Goal: Information Seeking & Learning: Learn about a topic

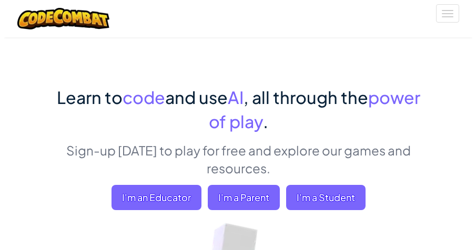
scroll to position [63, 0]
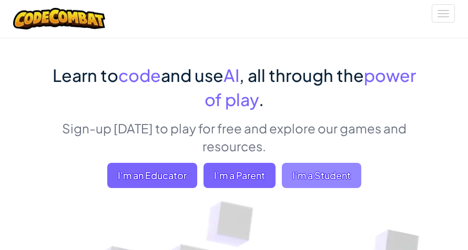
click at [325, 171] on span "I'm a Student" at bounding box center [321, 175] width 79 height 25
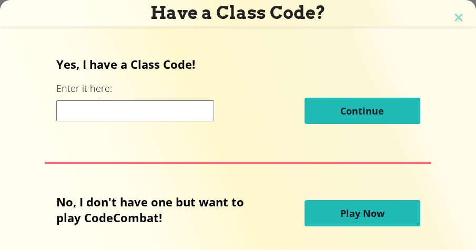
click at [359, 211] on span "Play Now" at bounding box center [362, 213] width 44 height 13
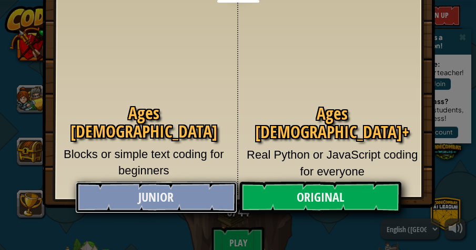
click at [181, 195] on link "Junior" at bounding box center [156, 198] width 162 height 32
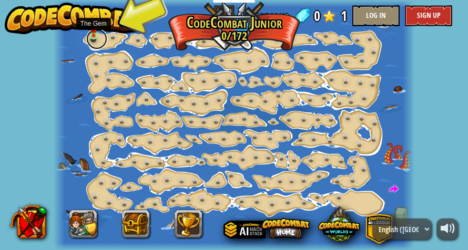
click at [93, 39] on link at bounding box center [96, 38] width 21 height 21
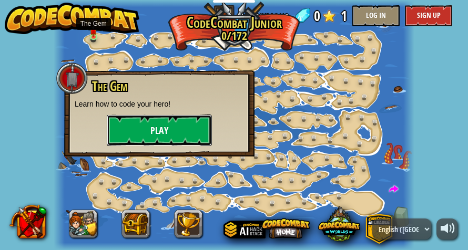
click at [146, 133] on button "Play" at bounding box center [159, 131] width 105 height 32
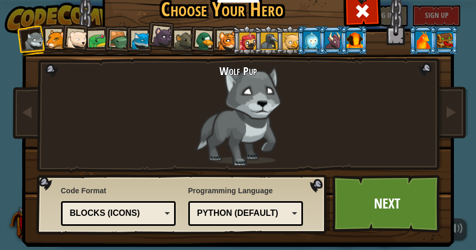
click at [234, 213] on div "Python (Default)" at bounding box center [242, 214] width 91 height 12
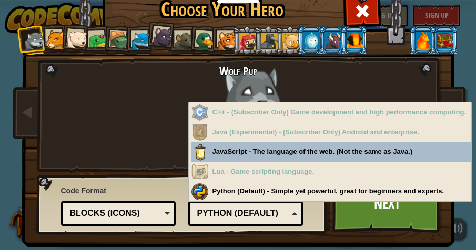
click at [230, 208] on div "Python (Default)" at bounding box center [242, 214] width 91 height 12
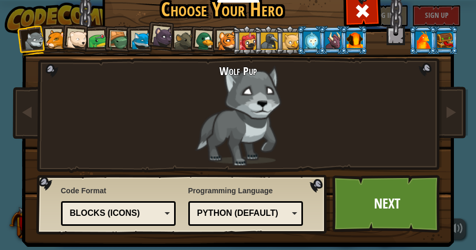
click at [52, 38] on div at bounding box center [55, 39] width 19 height 19
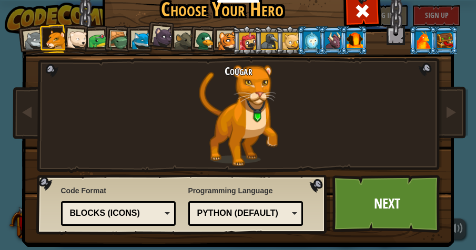
drag, startPoint x: 214, startPoint y: 33, endPoint x: 219, endPoint y: 39, distance: 7.5
click at [218, 36] on div at bounding box center [227, 41] width 19 height 19
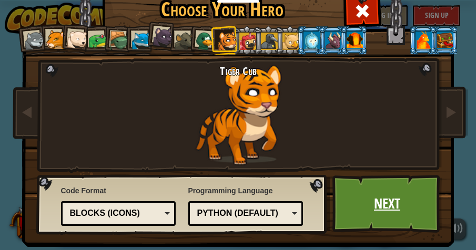
click at [362, 203] on link "Next" at bounding box center [387, 204] width 110 height 58
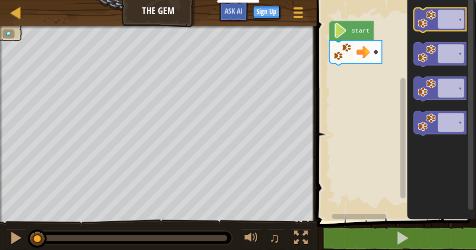
click at [464, 25] on icon "Blockly Workspace" at bounding box center [439, 20] width 53 height 25
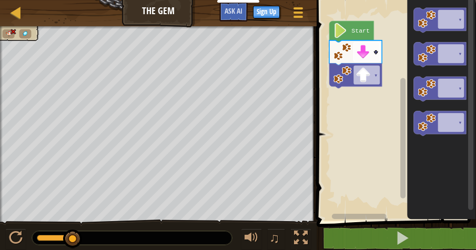
click at [364, 54] on image "Blockly Workspace" at bounding box center [362, 52] width 15 height 15
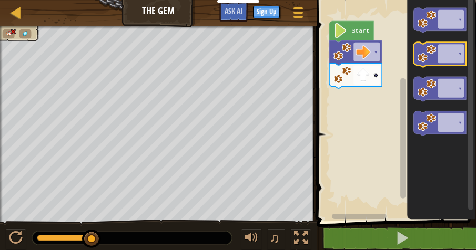
click at [454, 54] on icon "Blockly Workspace" at bounding box center [439, 55] width 53 height 25
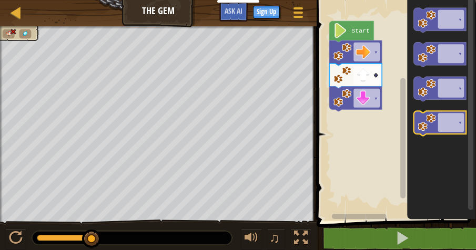
click at [448, 125] on icon "Blockly Workspace" at bounding box center [439, 124] width 53 height 25
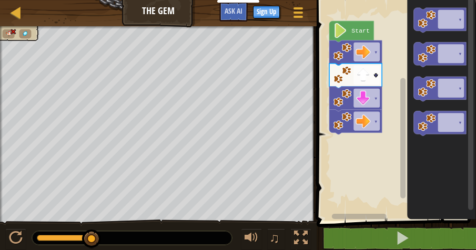
click at [360, 27] on text "Start" at bounding box center [360, 30] width 18 height 7
click at [360, 30] on text "Start" at bounding box center [360, 30] width 18 height 7
click at [367, 53] on image "Blockly Workspace" at bounding box center [362, 52] width 15 height 15
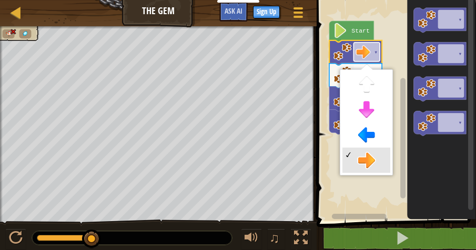
click at [367, 53] on image "Blockly Workspace" at bounding box center [362, 52] width 15 height 15
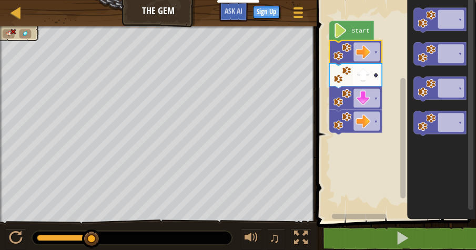
click at [367, 71] on image "Blockly Workspace" at bounding box center [362, 75] width 15 height 15
click at [369, 75] on image "Blockly Workspace" at bounding box center [362, 75] width 15 height 15
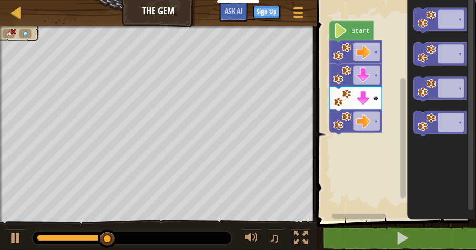
click at [369, 98] on image "Blockly Workspace" at bounding box center [362, 98] width 15 height 15
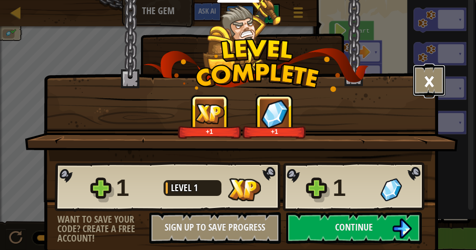
click at [424, 81] on button "×" at bounding box center [429, 81] width 33 height 32
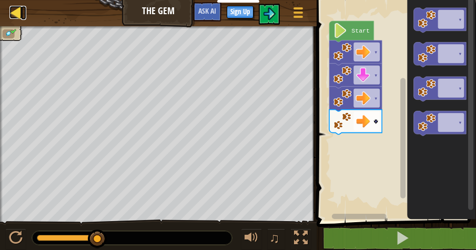
click at [12, 14] on div at bounding box center [15, 12] width 13 height 13
